Goal: Information Seeking & Learning: Find specific fact

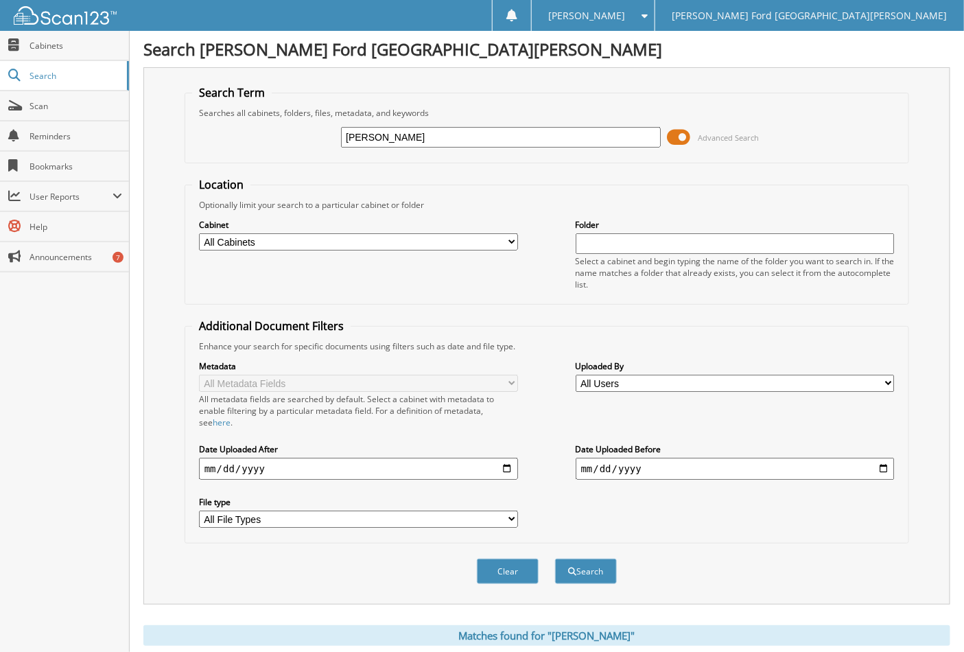
click at [468, 127] on input "[PERSON_NAME]" at bounding box center [500, 137] width 319 height 21
type input "P"
type input "[PERSON_NAME]"
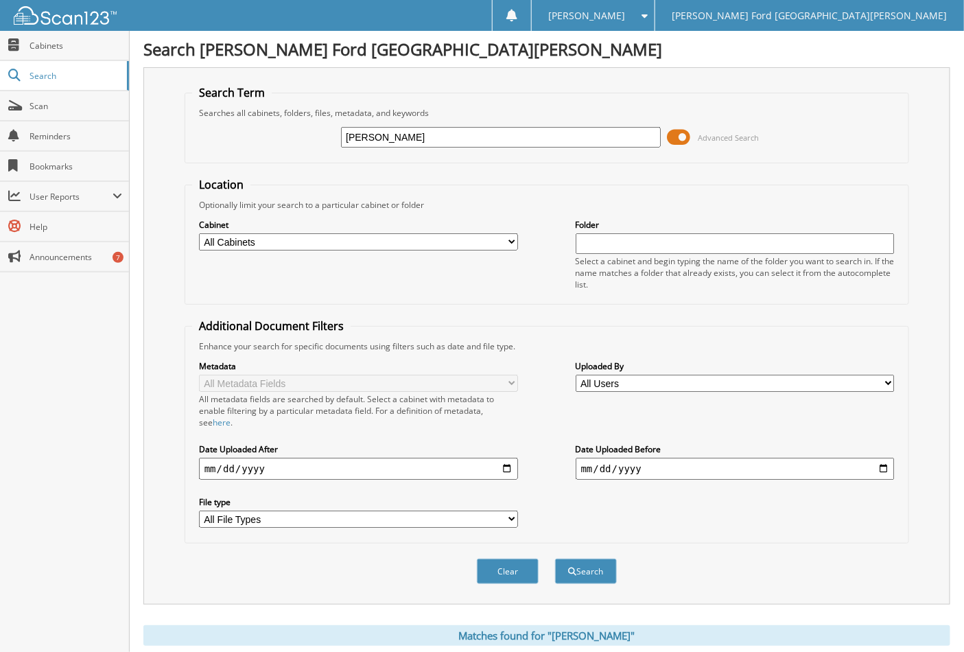
click at [555, 559] on button "Search" at bounding box center [586, 571] width 62 height 25
click at [380, 135] on input "[PERSON_NAME]" at bounding box center [500, 137] width 319 height 21
click at [380, 136] on input "LAURA PENA" at bounding box center [500, 137] width 319 height 21
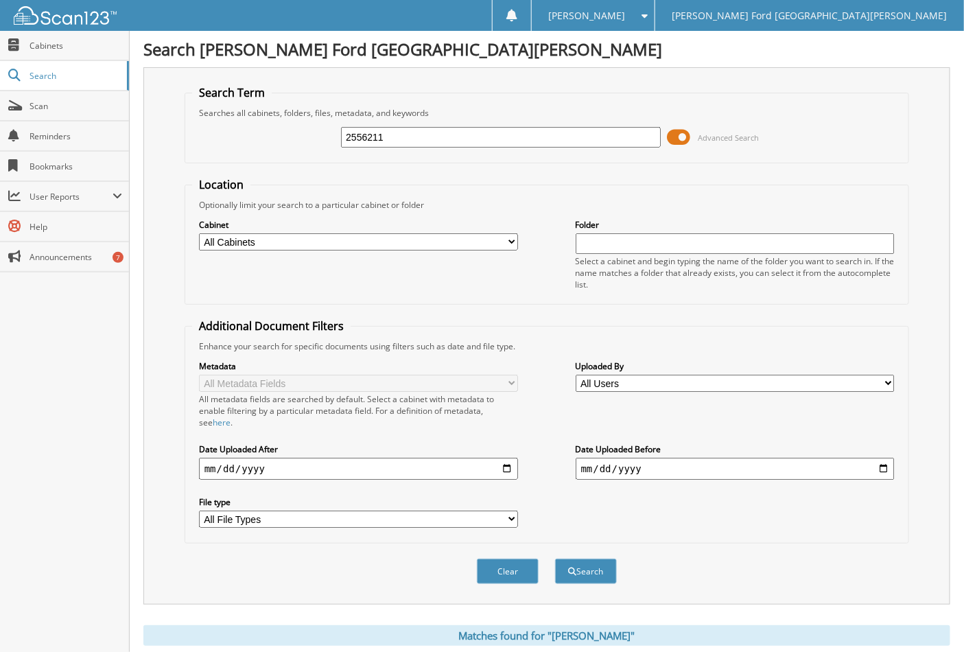
type input "2556211"
click at [555, 559] on button "Search" at bounding box center [586, 571] width 62 height 25
click at [404, 143] on input "2556211" at bounding box center [500, 137] width 319 height 21
click at [555, 559] on button "Search" at bounding box center [586, 571] width 62 height 25
click at [416, 135] on input "2556211" at bounding box center [500, 137] width 319 height 21
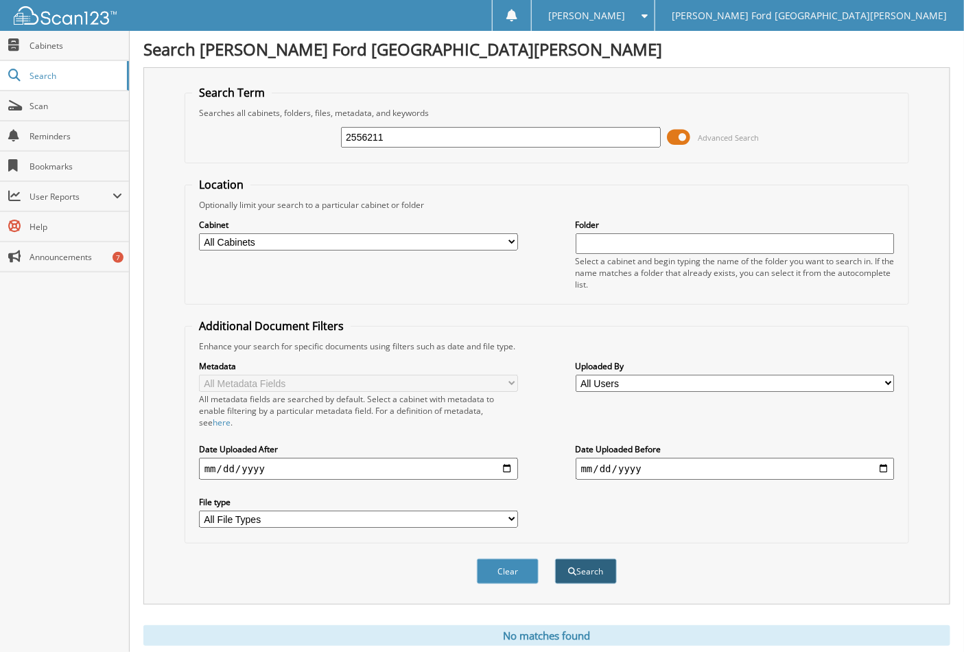
click at [588, 559] on button "Search" at bounding box center [586, 571] width 62 height 25
